Goal: Navigation & Orientation: Understand site structure

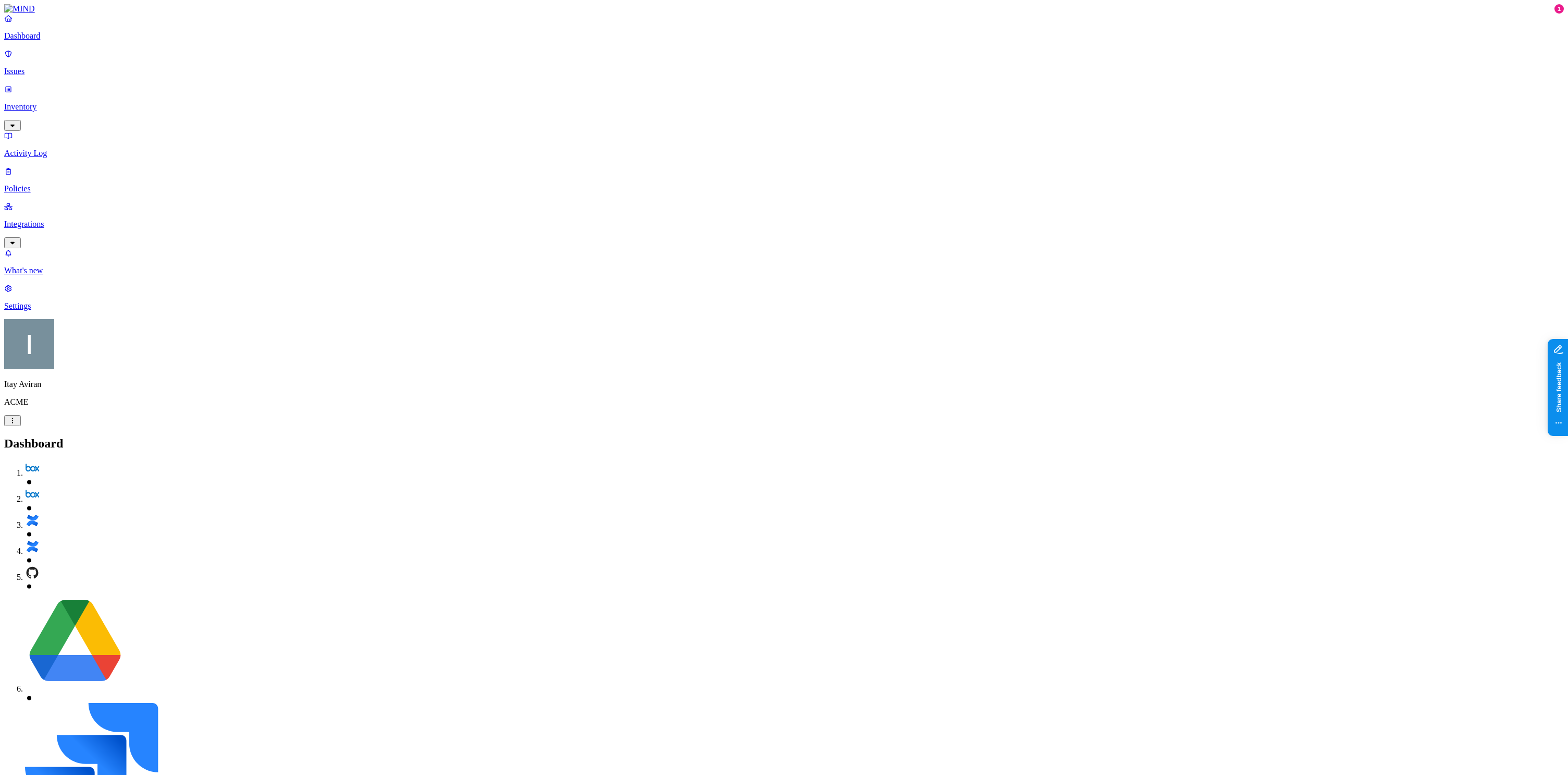
scroll to position [93, 0]
click at [61, 67] on p "Issues" at bounding box center [784, 71] width 1559 height 9
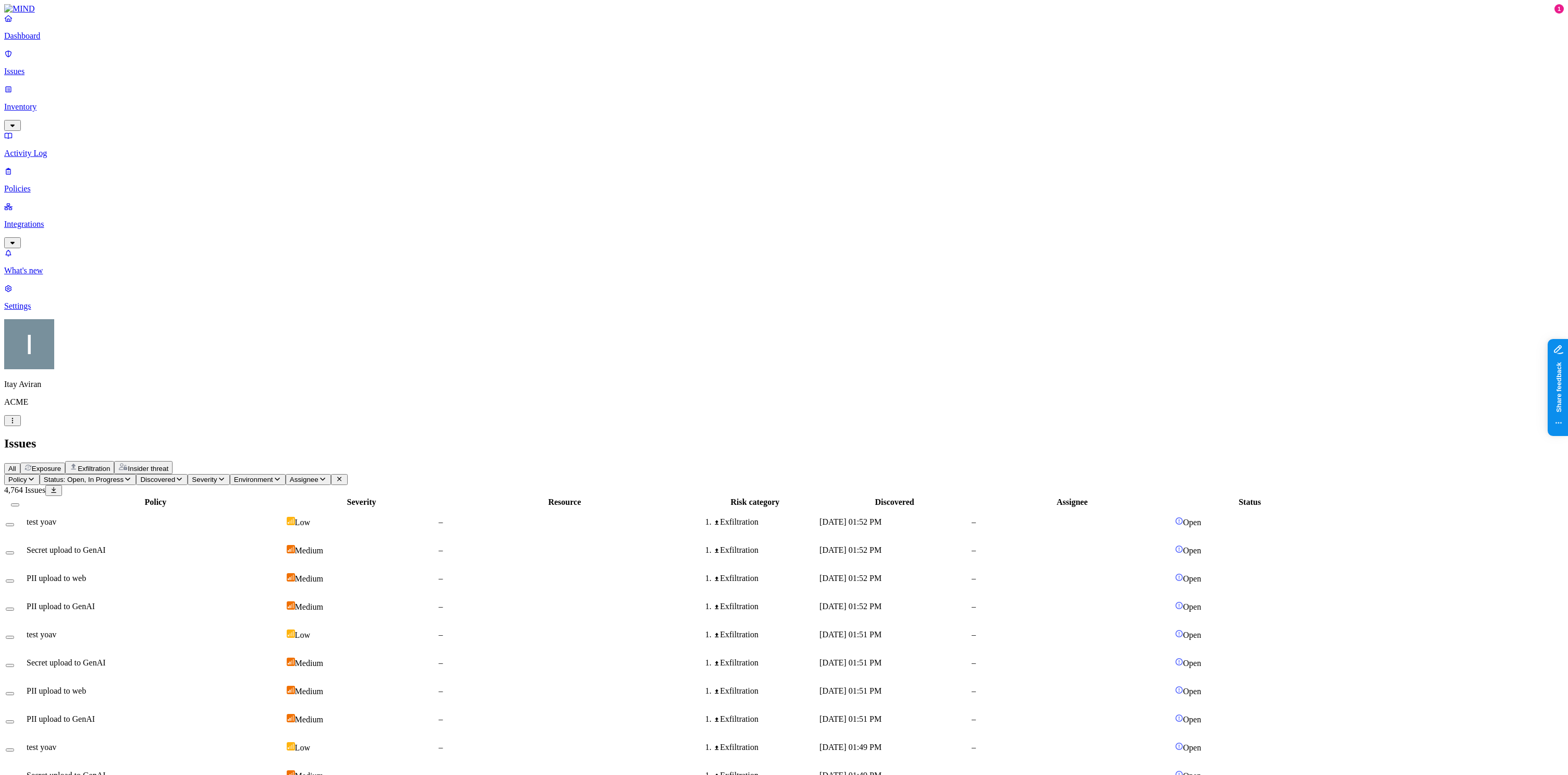
click at [38, 41] on p "Dashboard" at bounding box center [784, 35] width 1559 height 9
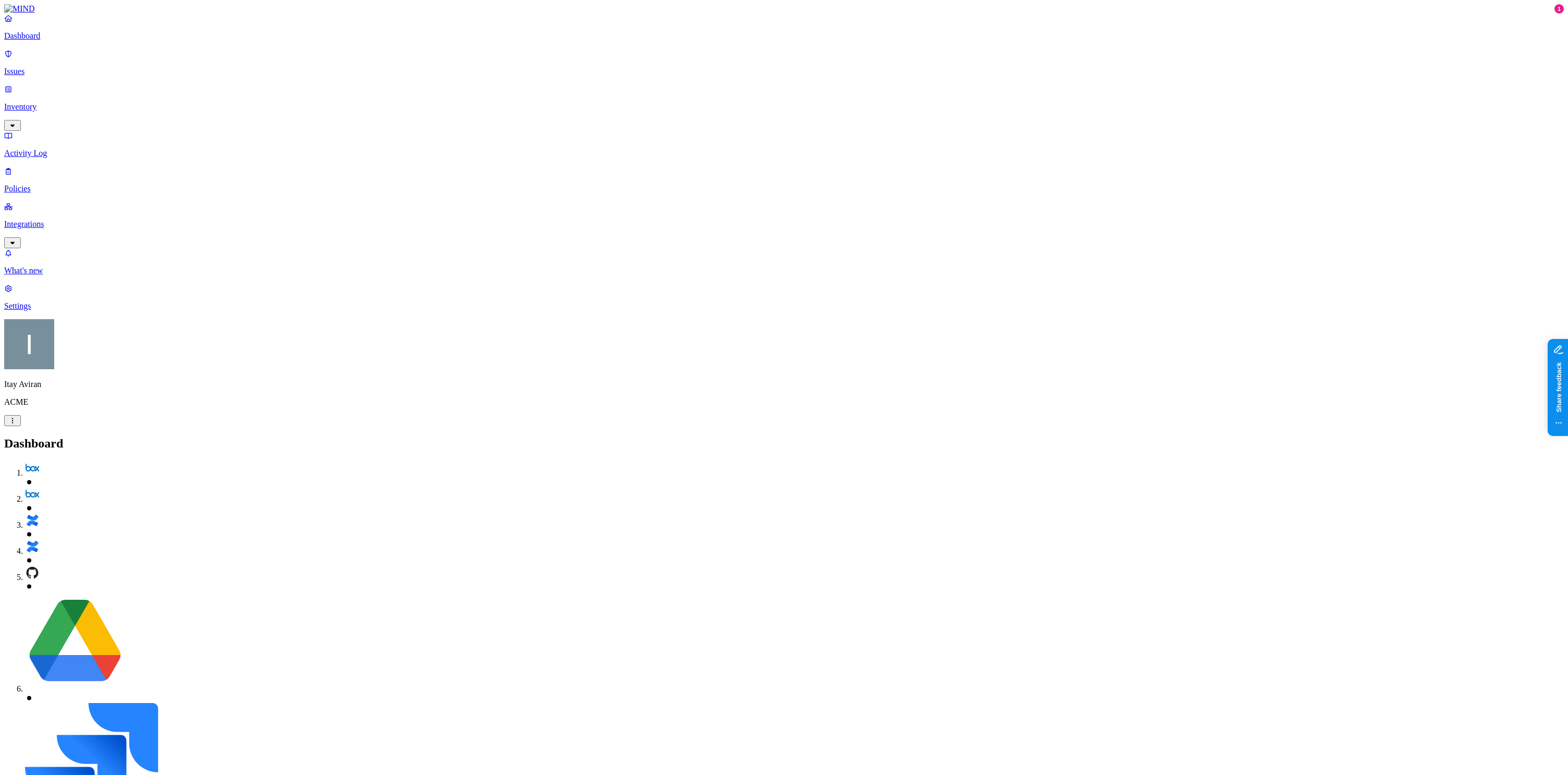
click at [73, 67] on p "Issues" at bounding box center [784, 71] width 1559 height 9
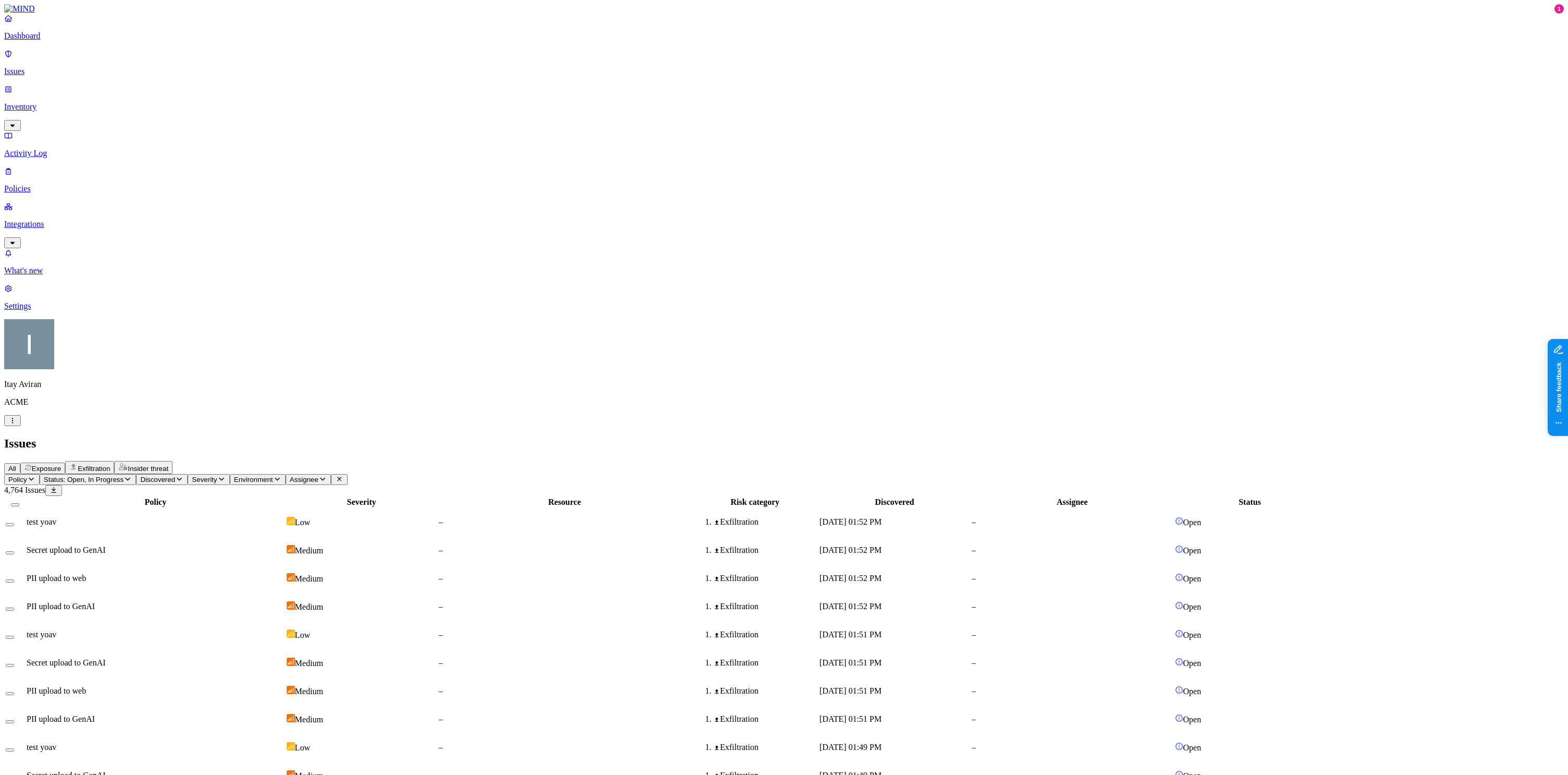
click at [61, 465] on span "Exposure" at bounding box center [46, 468] width 29 height 8
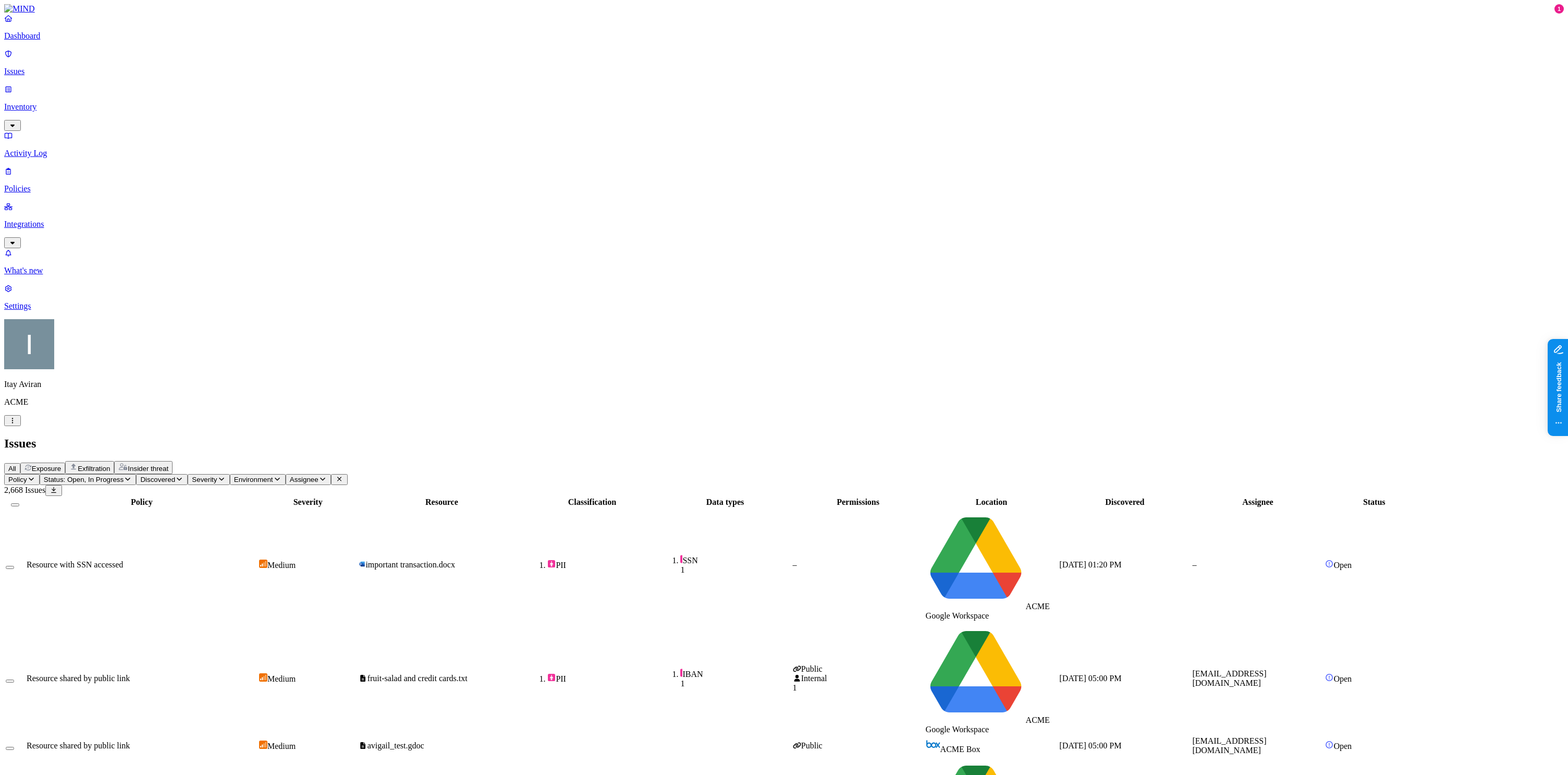
click at [82, 91] on link "Inventory" at bounding box center [784, 107] width 1559 height 45
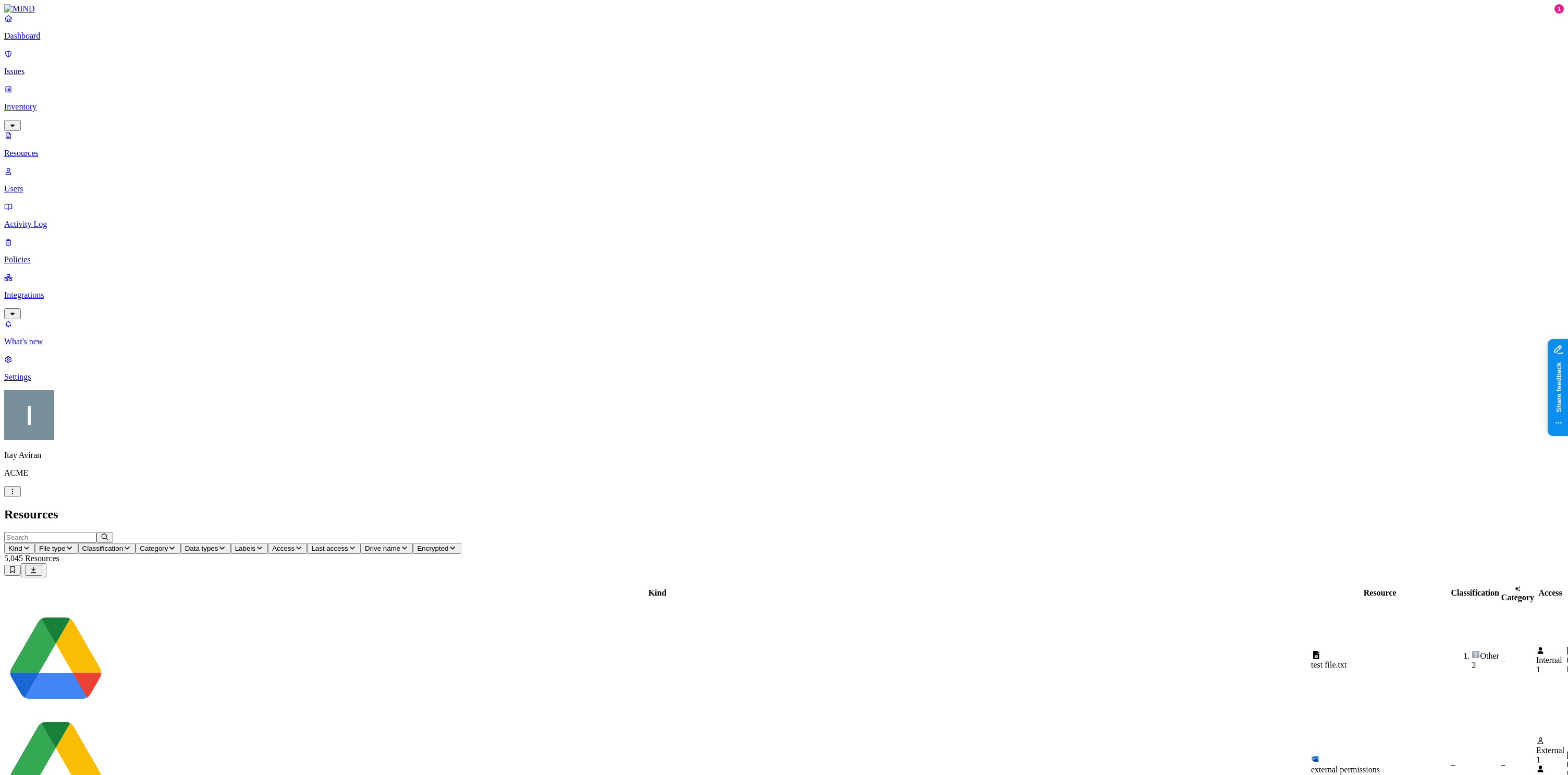
click at [11, 168] on icon at bounding box center [8, 171] width 5 height 7
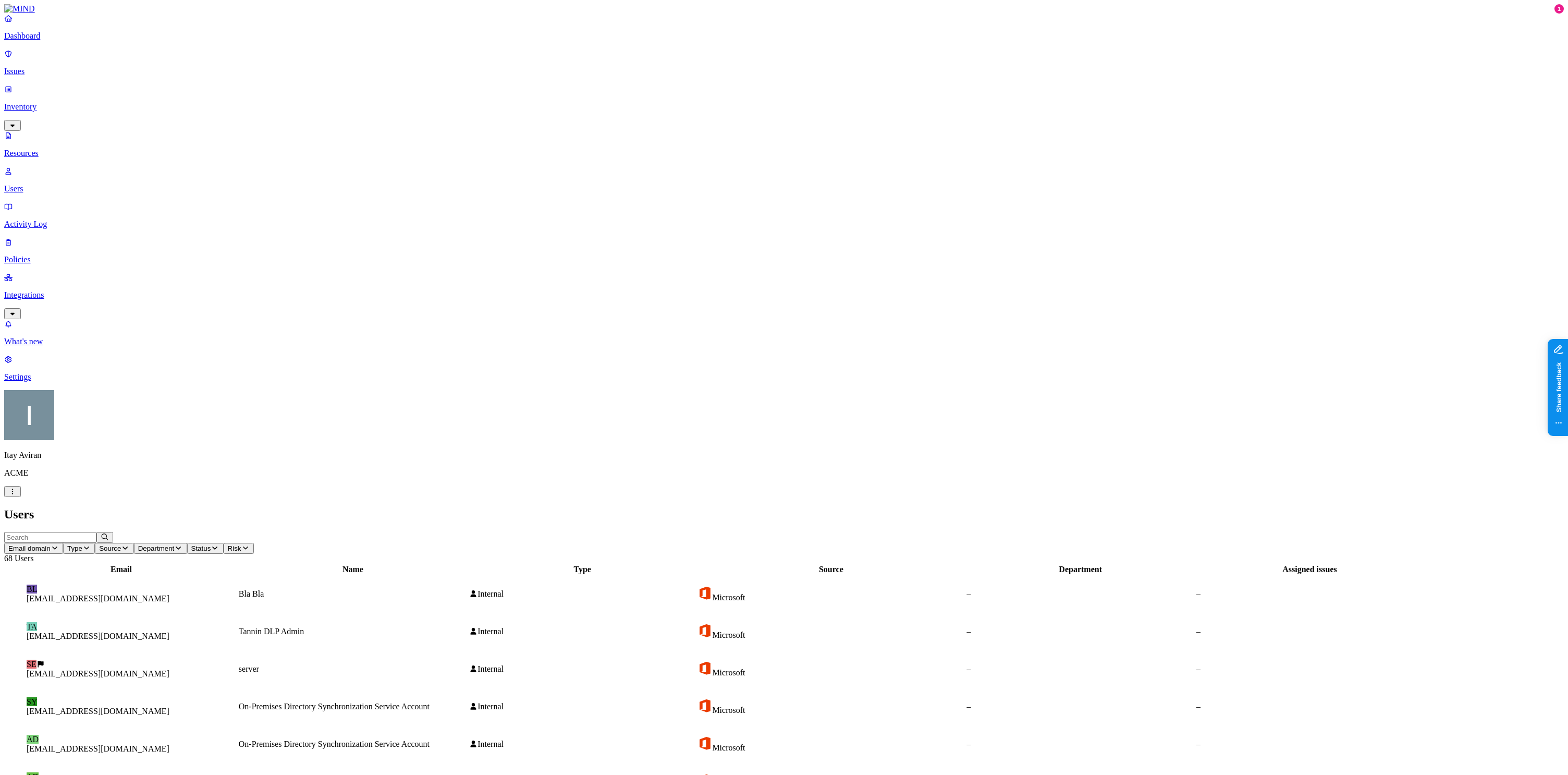
click at [35, 220] on p "Activity Log" at bounding box center [784, 224] width 1559 height 9
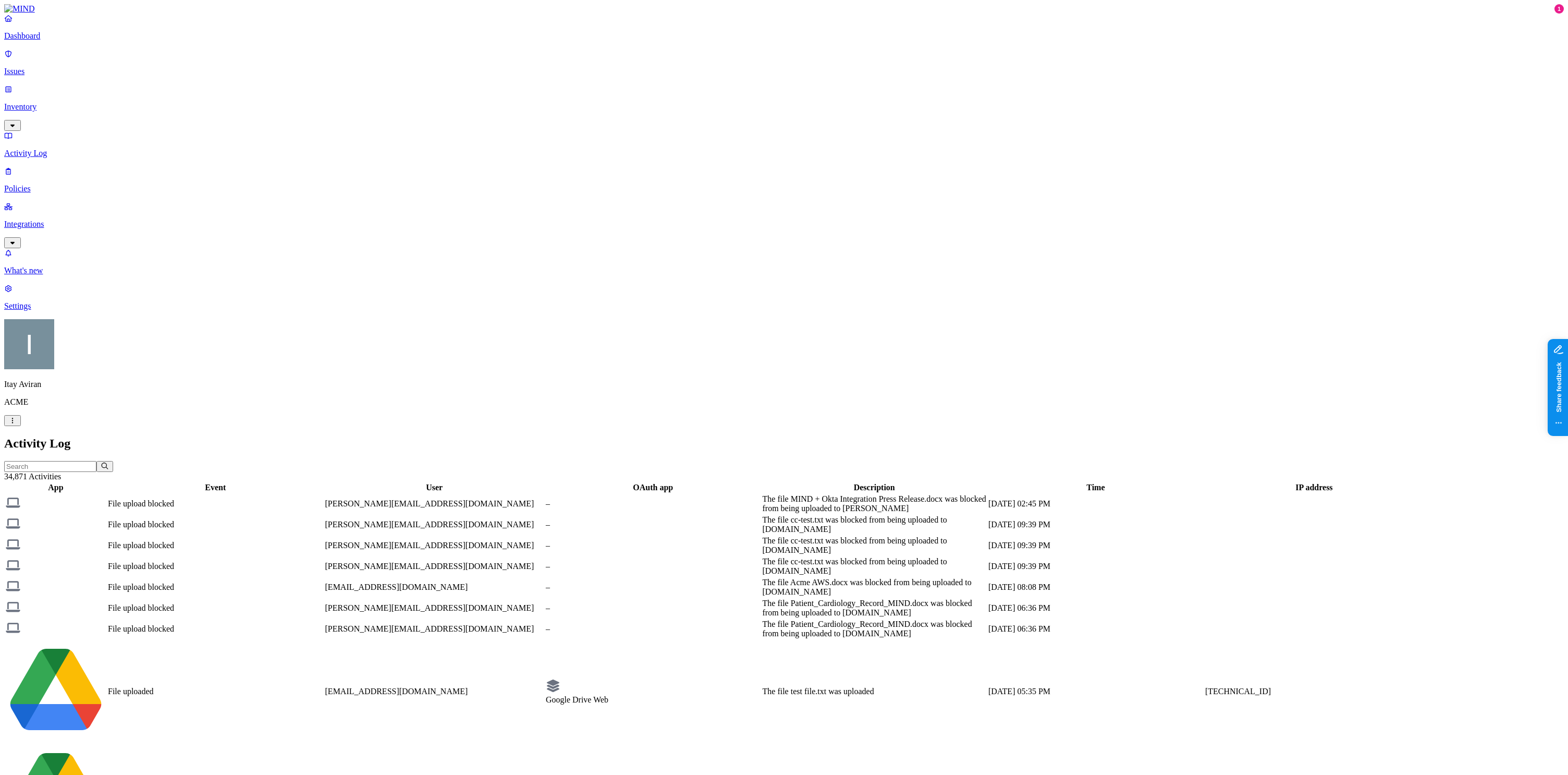
click at [65, 166] on link "Policies" at bounding box center [784, 180] width 1559 height 27
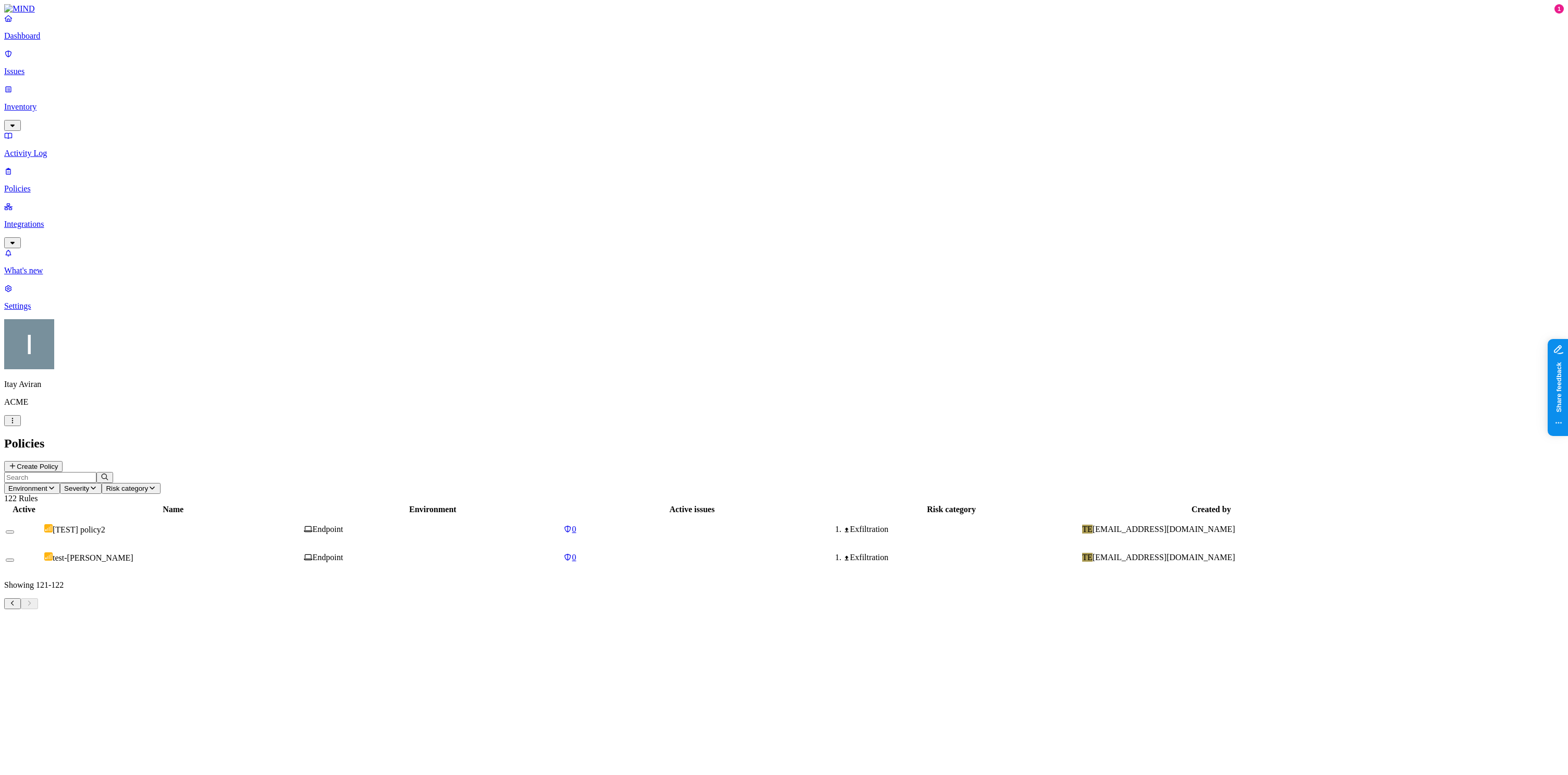
click at [69, 41] on p "Dashboard" at bounding box center [784, 35] width 1559 height 9
